Goal: Information Seeking & Learning: Find specific page/section

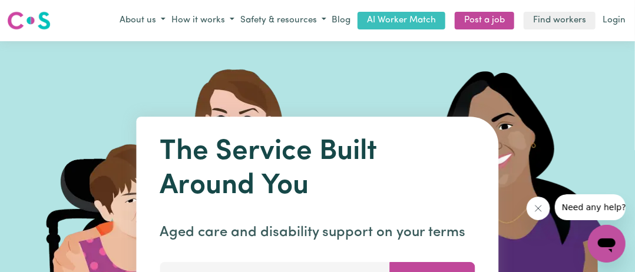
scroll to position [196, 0]
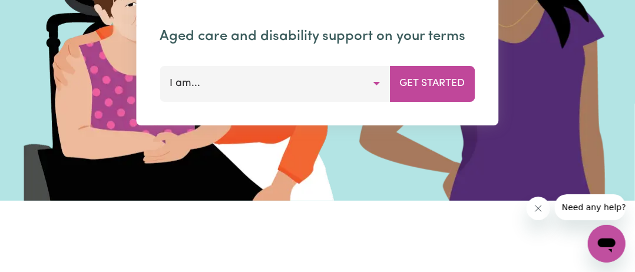
click at [272, 82] on button "I am..." at bounding box center [275, 83] width 230 height 35
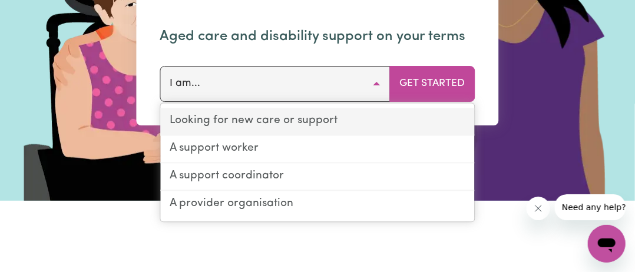
click at [221, 125] on link "Looking for new care or support" at bounding box center [318, 122] width 314 height 28
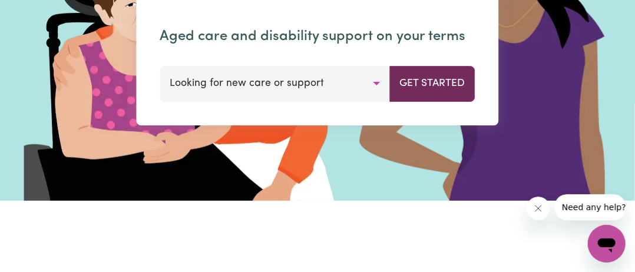
click at [429, 78] on button "Get Started" at bounding box center [432, 83] width 85 height 35
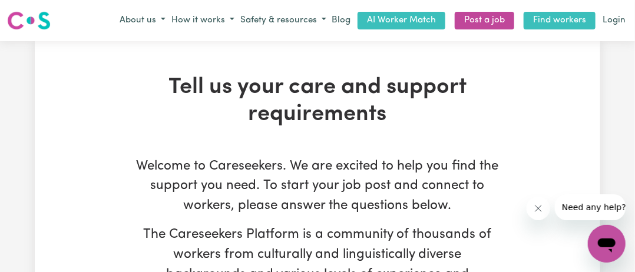
click at [550, 19] on link "Find workers" at bounding box center [560, 21] width 72 height 18
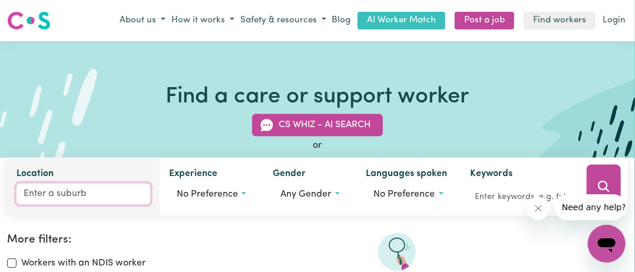
click at [39, 195] on input "Location" at bounding box center [83, 193] width 134 height 21
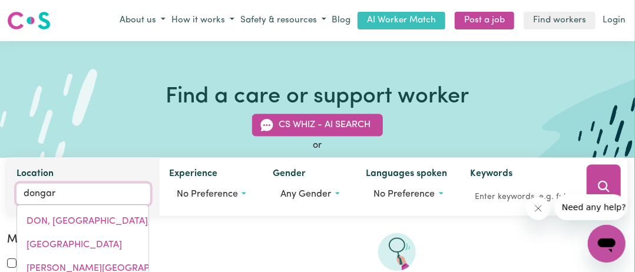
type input "dongara"
type input "dongara, [GEOGRAPHIC_DATA], 6525"
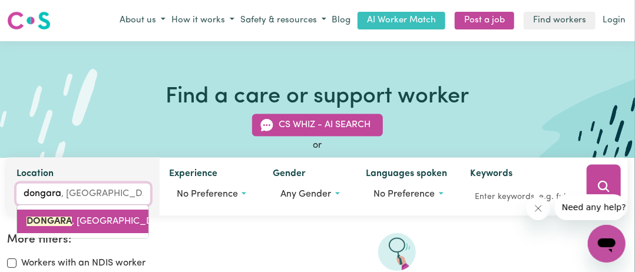
click at [53, 222] on mark "DONGARA" at bounding box center [49, 221] width 45 height 9
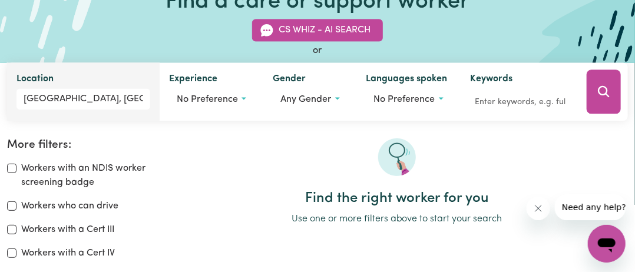
scroll to position [110, 0]
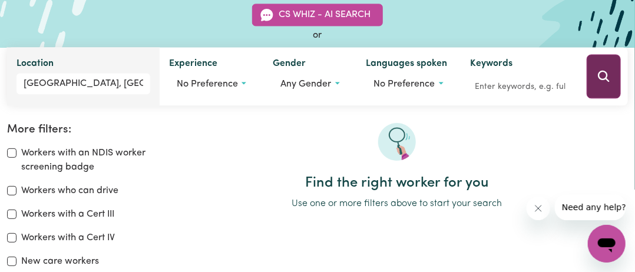
click at [599, 75] on icon "Search" at bounding box center [603, 76] width 11 height 11
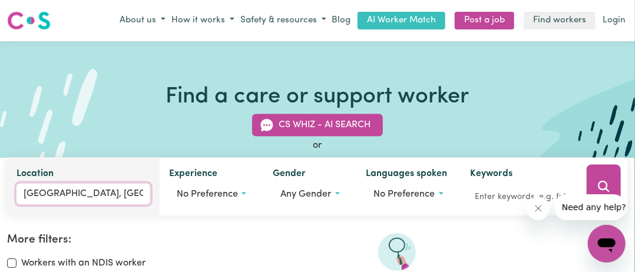
type input "[GEOGRAPHIC_DATA], [GEOGRAPHIC_DATA], 6525"
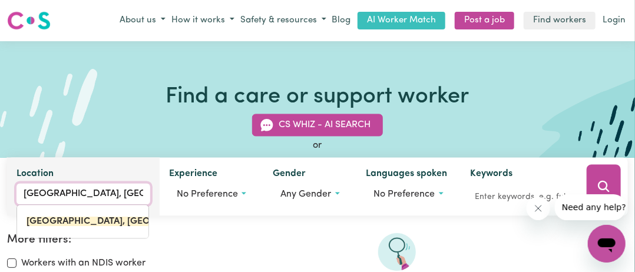
drag, startPoint x: 68, startPoint y: 193, endPoint x: 72, endPoint y: 214, distance: 21.6
click at [9, 197] on div "Location [GEOGRAPHIC_DATA], [GEOGRAPHIC_DATA], [GEOGRAPHIC_DATA], [GEOGRAPHIC_D…" at bounding box center [83, 186] width 153 height 58
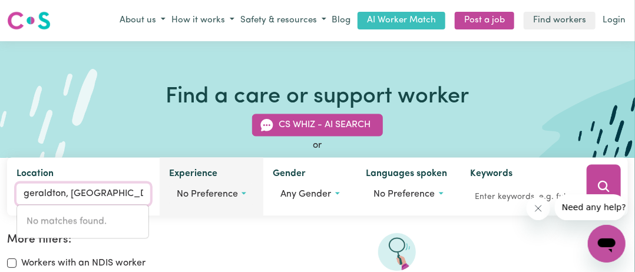
scroll to position [0, 4]
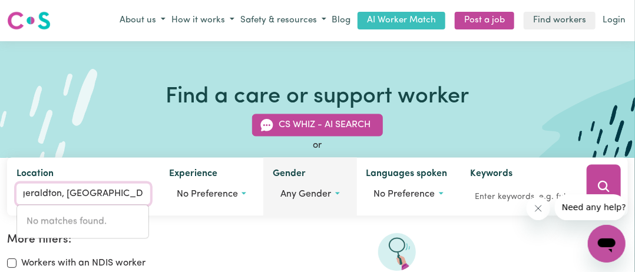
drag, startPoint x: 73, startPoint y: 193, endPoint x: 285, endPoint y: 180, distance: 212.4
click at [267, 186] on div "Location [GEOGRAPHIC_DATA], [GEOGRAPHIC_DATA] No matches found. Experience No p…" at bounding box center [317, 186] width 621 height 58
type input "geraldton"
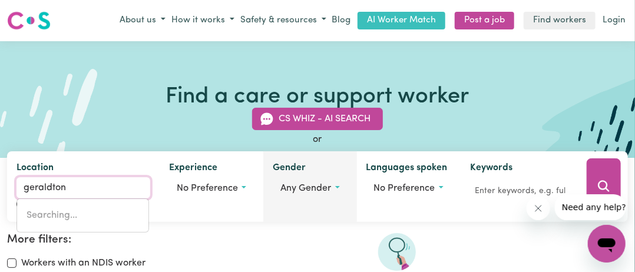
type input "geraldton, [GEOGRAPHIC_DATA], 6530"
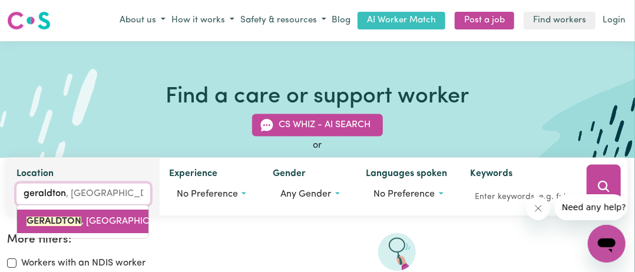
click at [71, 217] on mark "GERALDTON" at bounding box center [54, 221] width 55 height 9
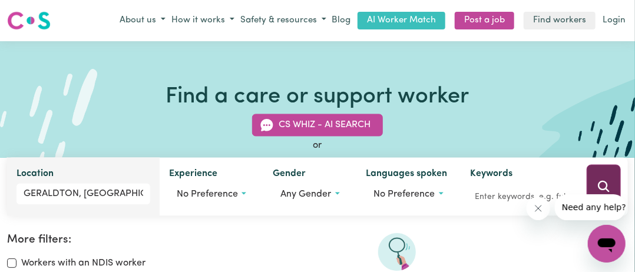
click at [603, 177] on button "Search" at bounding box center [604, 186] width 34 height 44
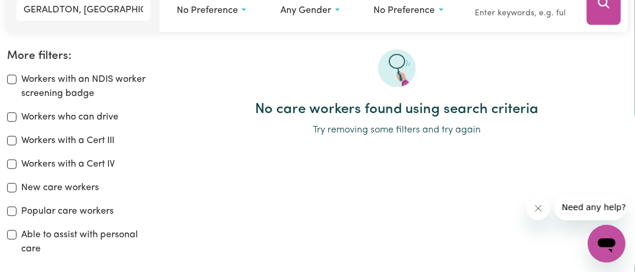
scroll to position [196, 0]
